Goal: Information Seeking & Learning: Learn about a topic

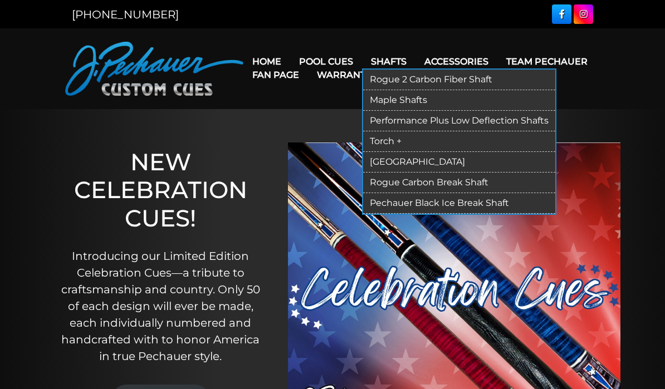
click at [400, 143] on link "Torch +" at bounding box center [459, 142] width 192 height 21
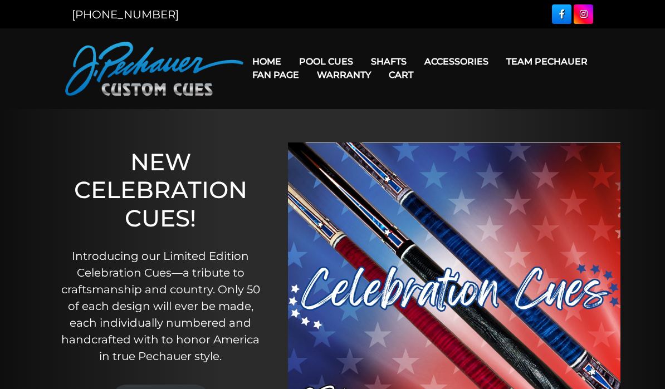
click at [337, 44] on nav "Home Pool Cues Celebration Cue JP Series (T) – NEW Pro Series (R) – NEW Champio…" at bounding box center [421, 69] width 357 height 54
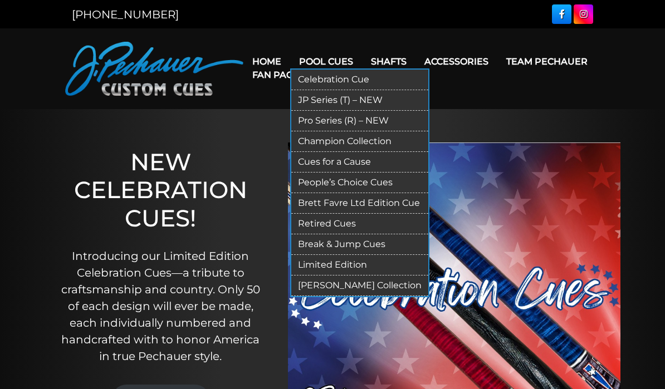
click at [350, 265] on link "Limited Edition" at bounding box center [359, 265] width 137 height 21
click at [371, 144] on link "Champion Collection" at bounding box center [359, 142] width 137 height 21
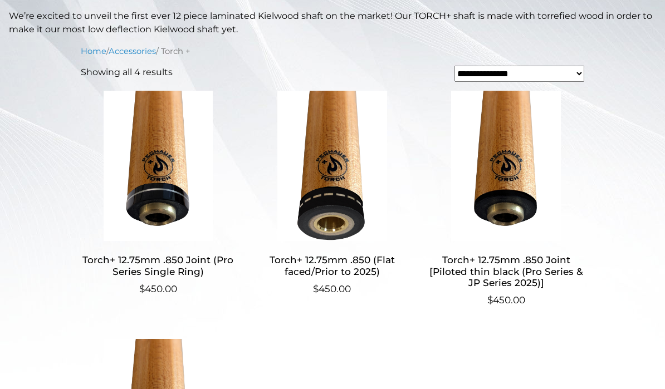
scroll to position [271, 0]
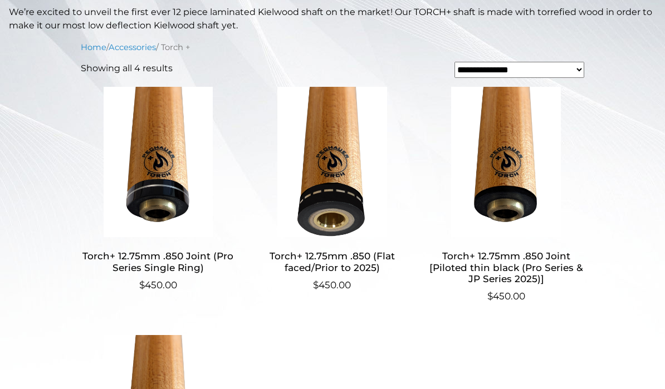
click at [172, 206] on img at bounding box center [158, 162] width 155 height 150
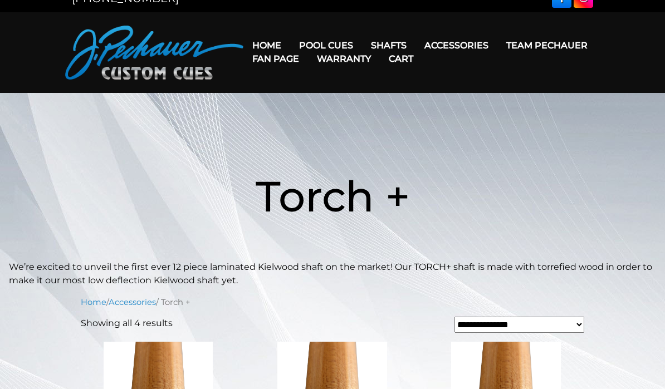
scroll to position [34, 0]
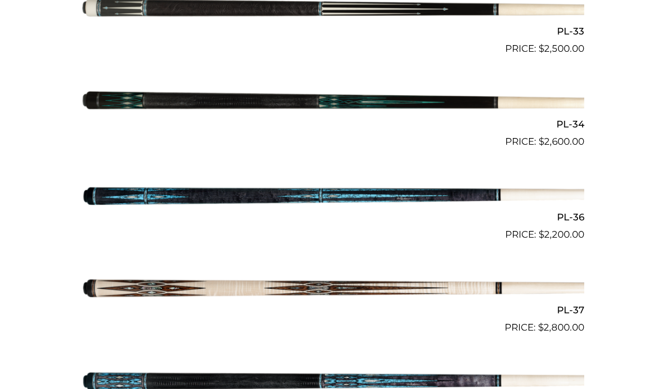
scroll to position [885, 0]
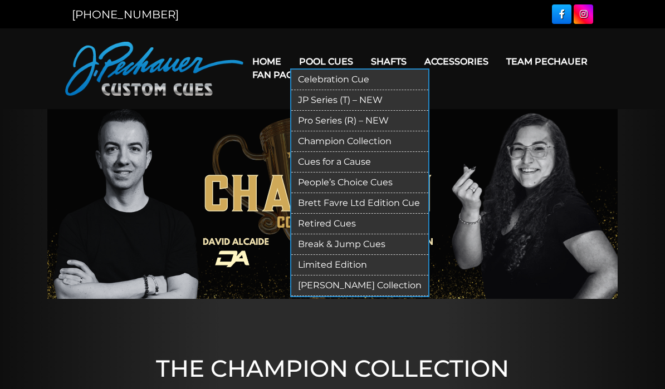
click at [358, 162] on link "Cues for a Cause" at bounding box center [359, 162] width 137 height 21
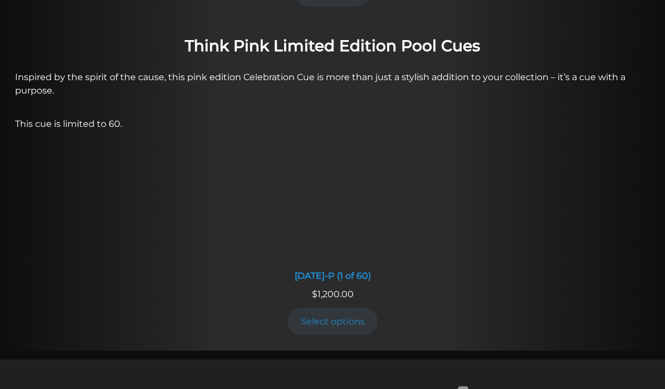
scroll to position [890, 0]
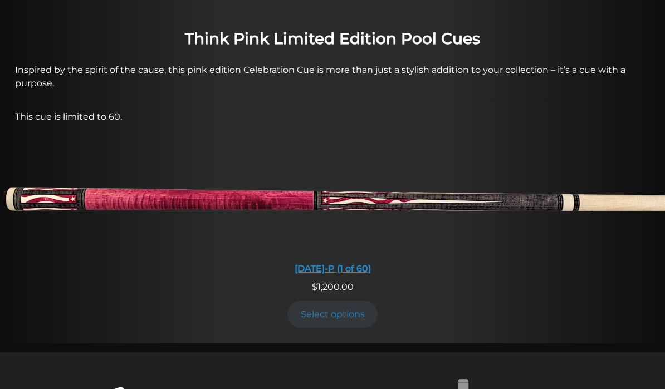
click at [210, 195] on img at bounding box center [332, 201] width 665 height 111
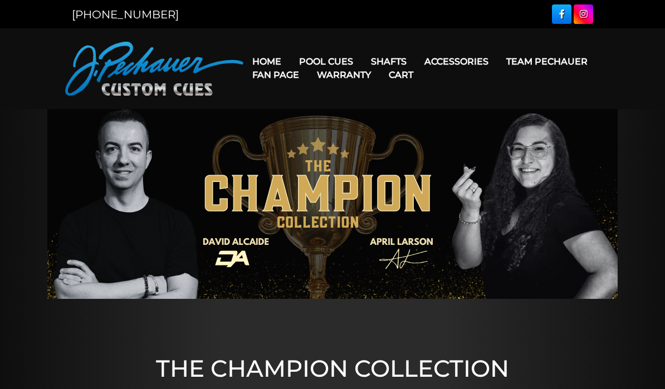
click at [335, 45] on nav "Home Pool Cues Celebration Cue JP Series (T) – NEW Pro Series (R) – NEW Champio…" at bounding box center [421, 69] width 357 height 54
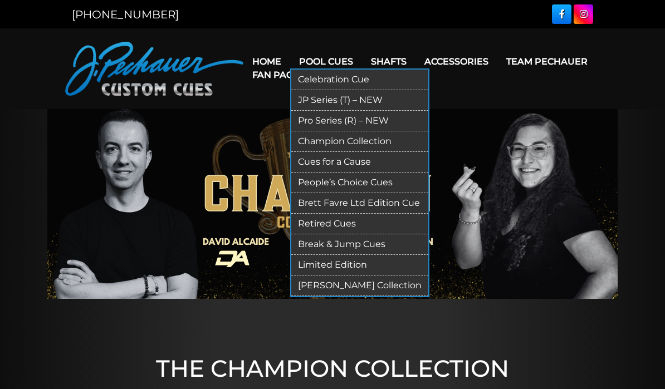
click at [371, 164] on link "Cues for a Cause" at bounding box center [359, 162] width 137 height 21
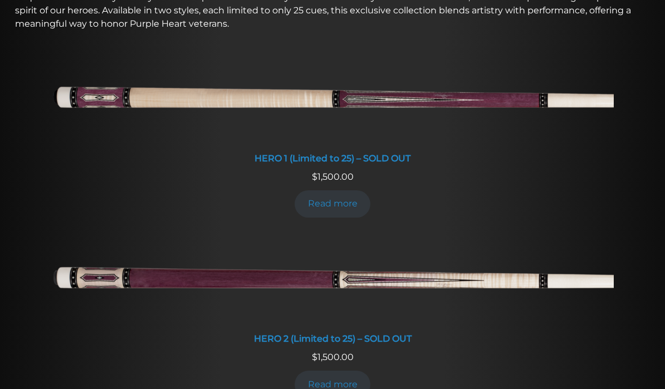
scroll to position [491, 0]
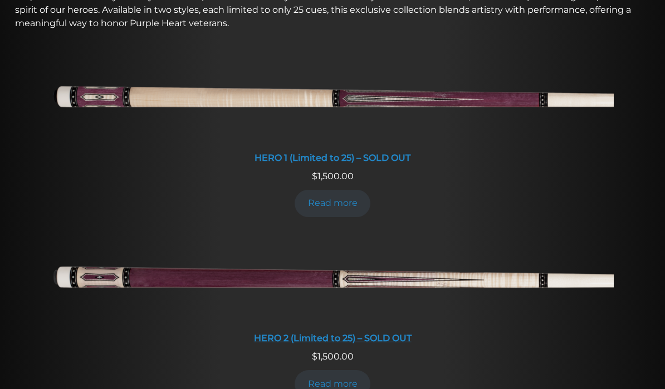
click at [402, 284] on img at bounding box center [332, 280] width 563 height 94
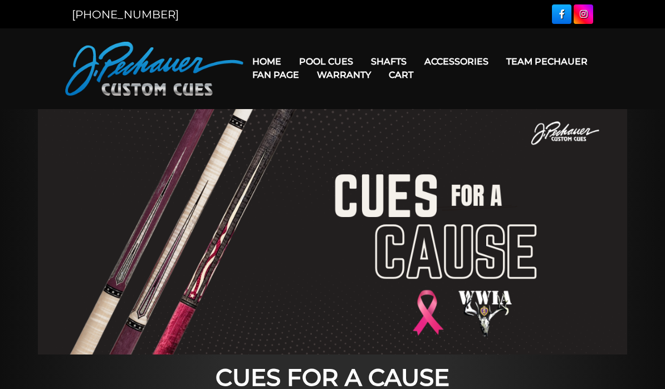
scroll to position [533, 0]
